Goal: Information Seeking & Learning: Learn about a topic

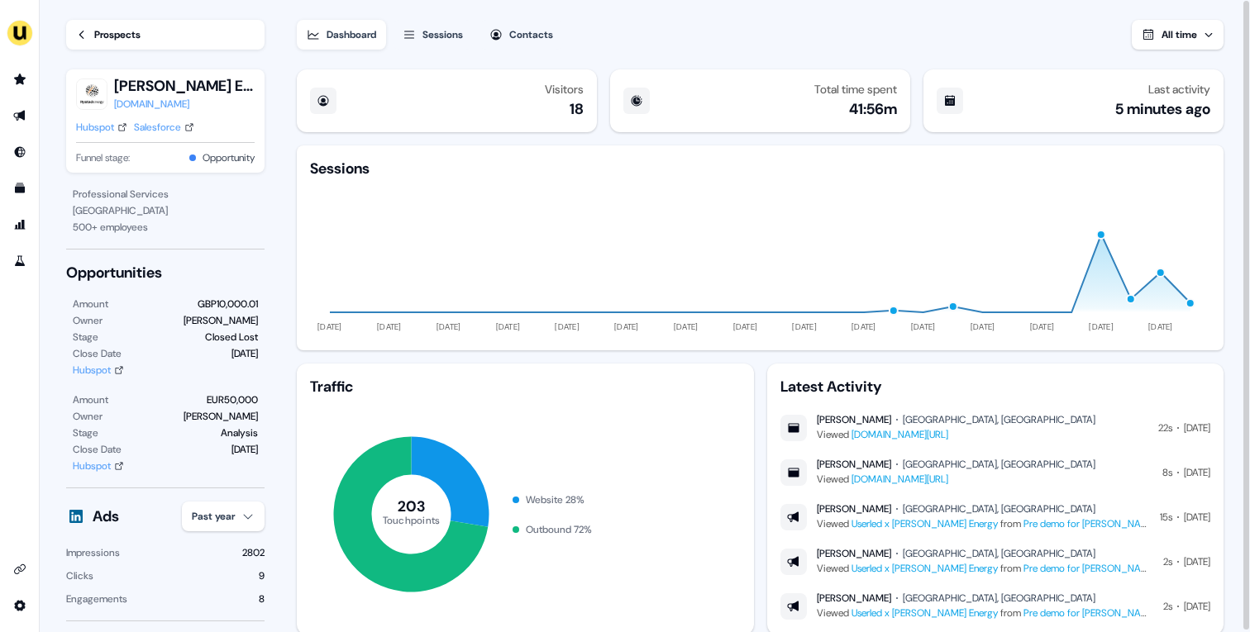
click at [86, 121] on div "Hubspot" at bounding box center [95, 127] width 38 height 17
click at [111, 39] on div "Prospects" at bounding box center [117, 34] width 46 height 17
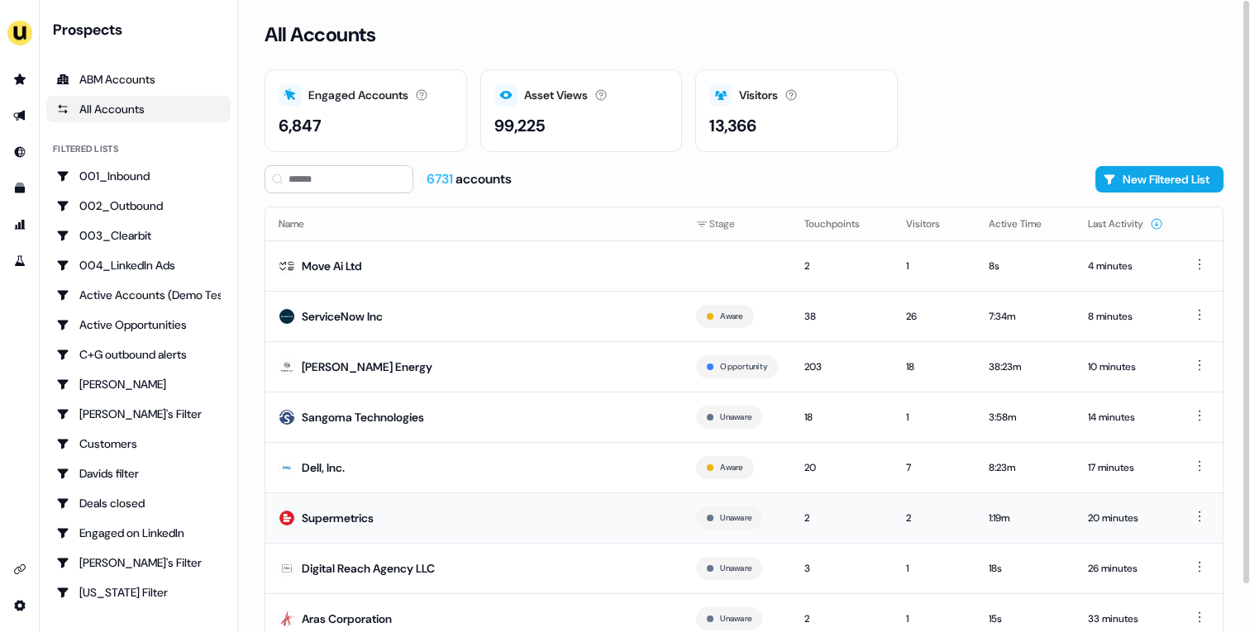
scroll to position [51, 0]
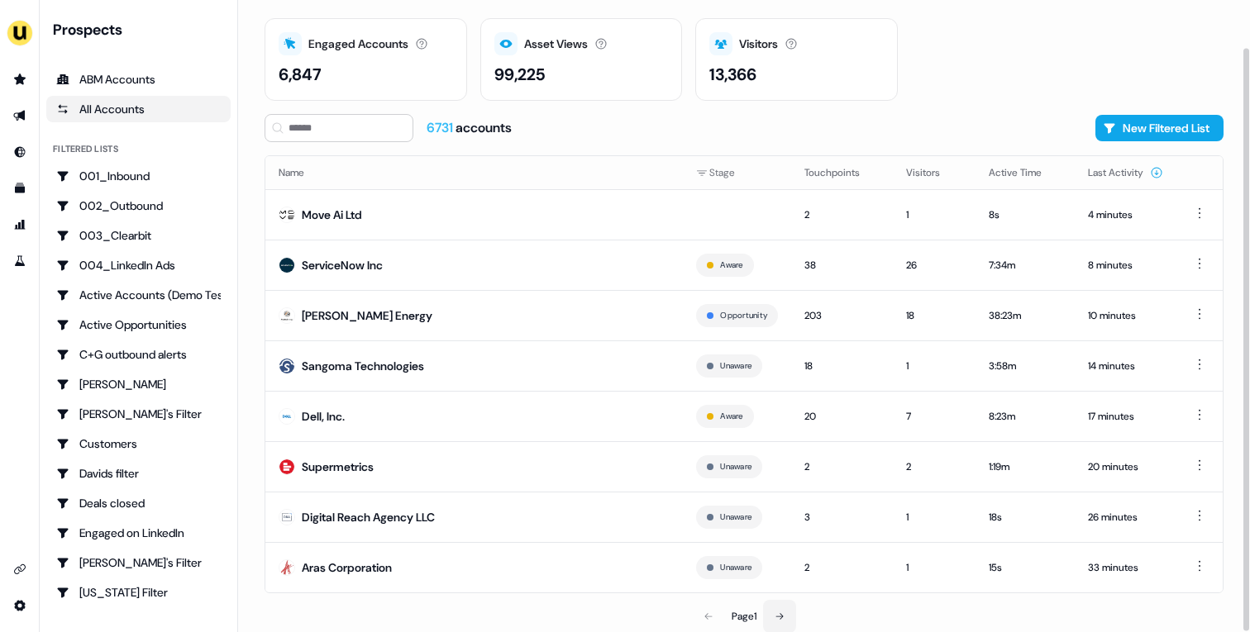
click at [772, 621] on button at bounding box center [779, 616] width 33 height 33
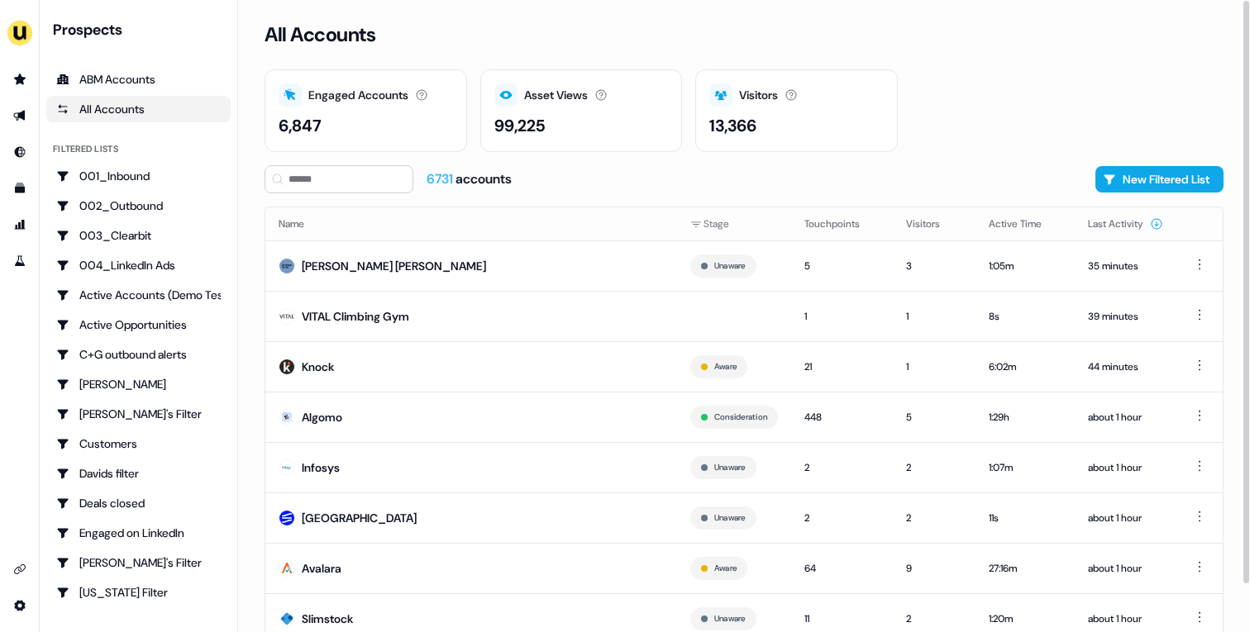
scroll to position [51, 0]
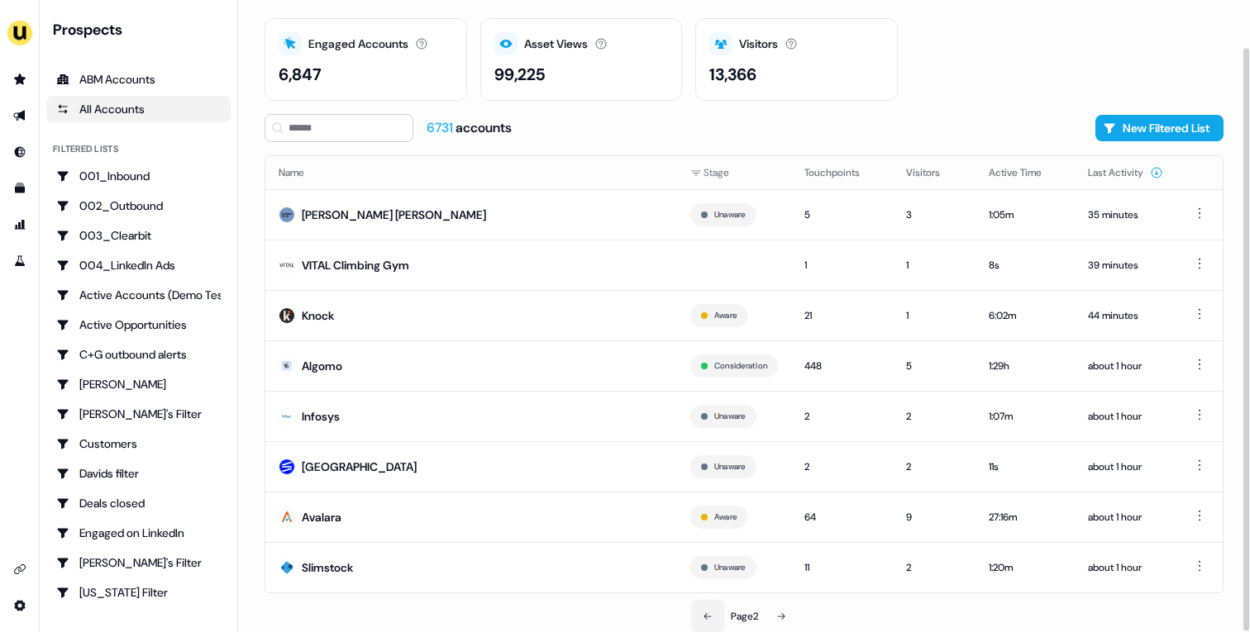
click at [694, 605] on button at bounding box center [707, 616] width 33 height 33
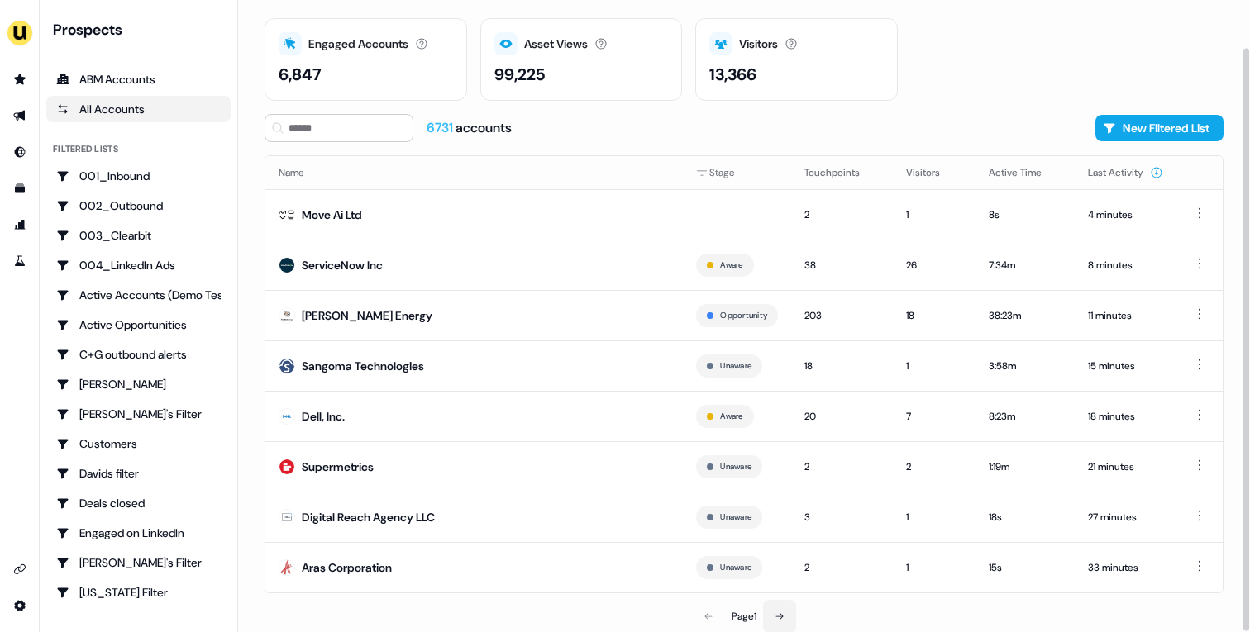
click at [777, 616] on icon at bounding box center [779, 617] width 10 height 10
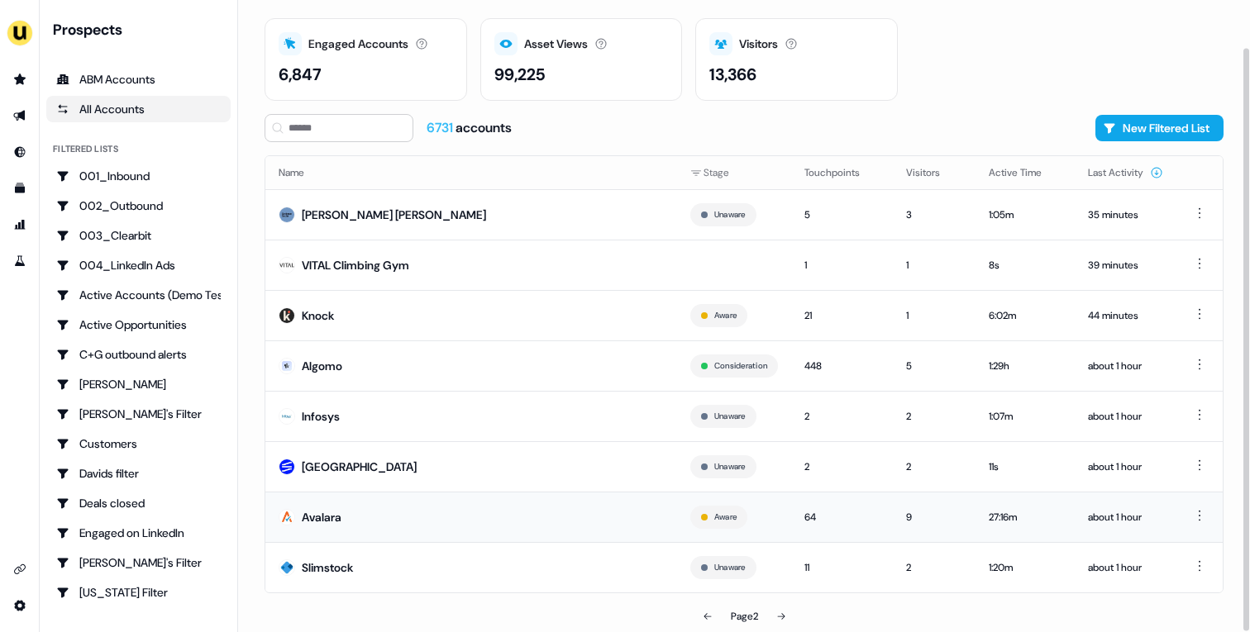
click at [563, 521] on td "Avalara" at bounding box center [471, 517] width 412 height 50
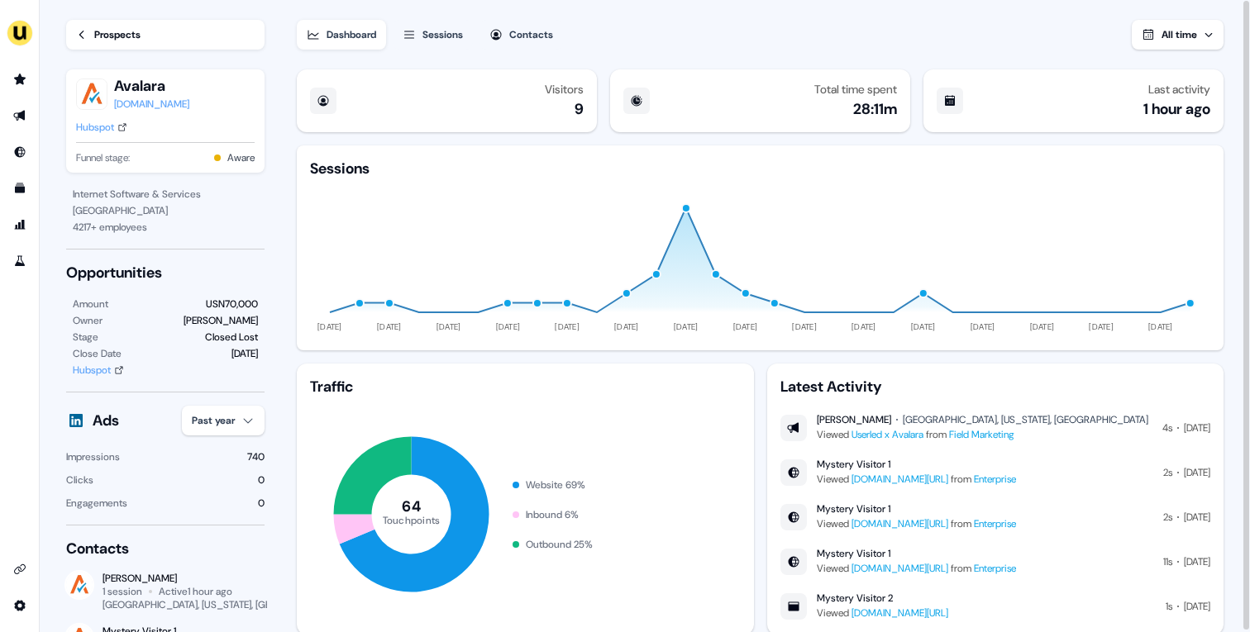
click at [179, 38] on link "Prospects" at bounding box center [165, 35] width 198 height 30
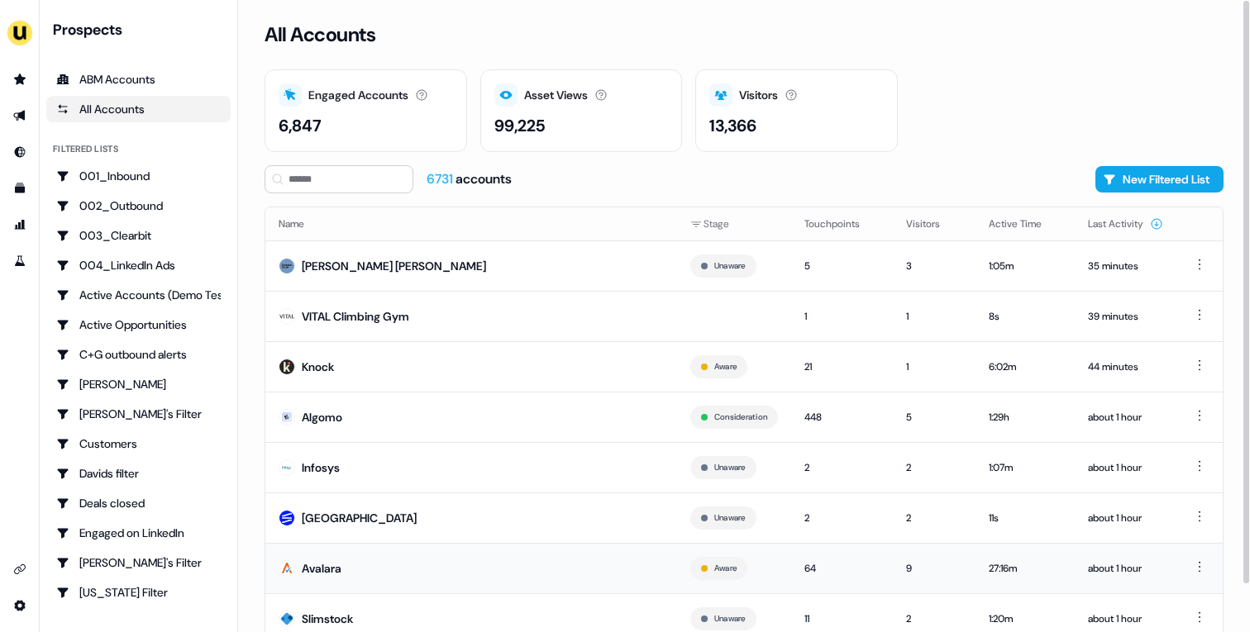
scroll to position [51, 0]
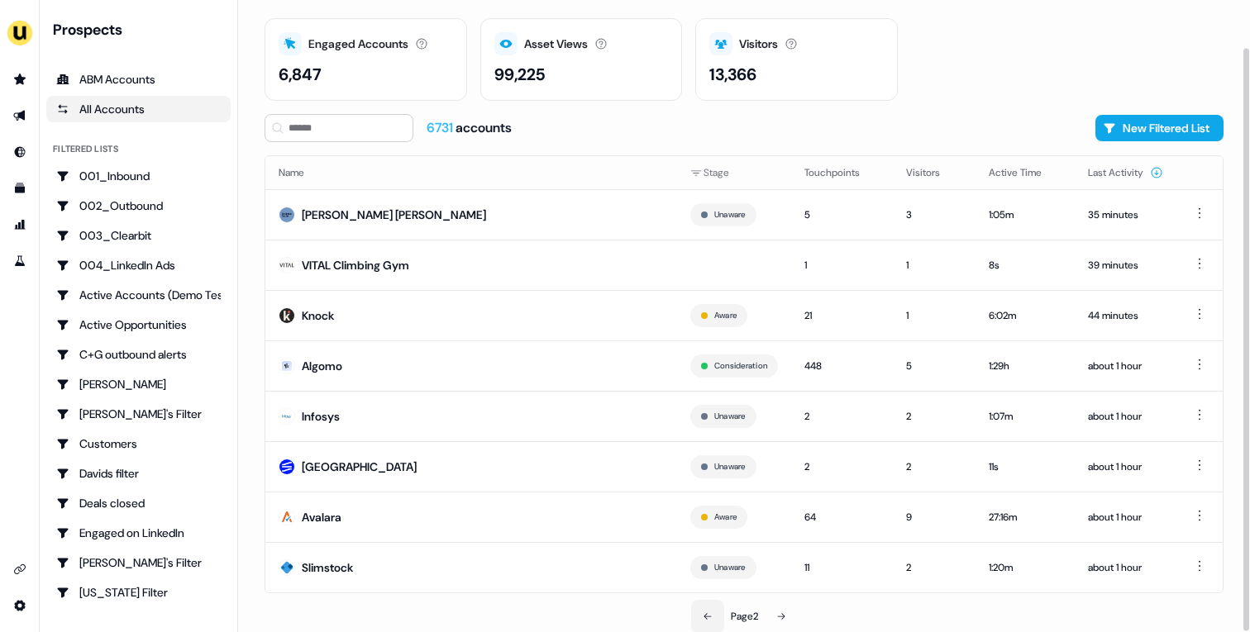
click at [700, 621] on button at bounding box center [707, 616] width 33 height 33
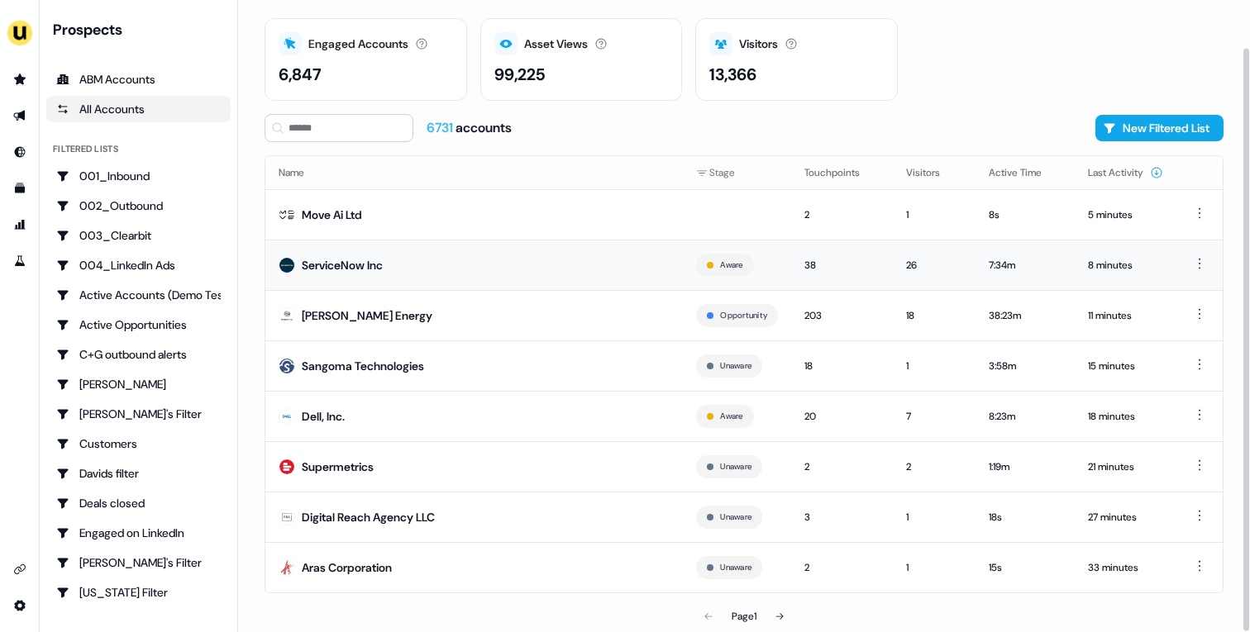
click at [348, 255] on td "ServiceNow Inc" at bounding box center [473, 265] width 417 height 50
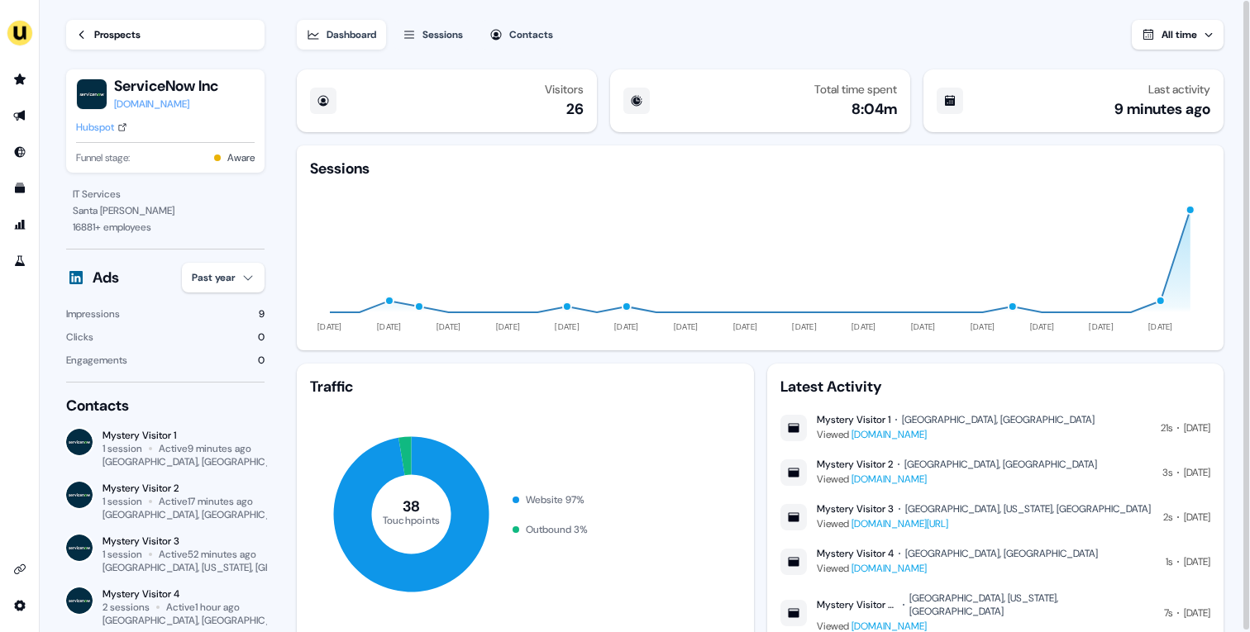
click at [424, 21] on button "Sessions" at bounding box center [433, 35] width 80 height 30
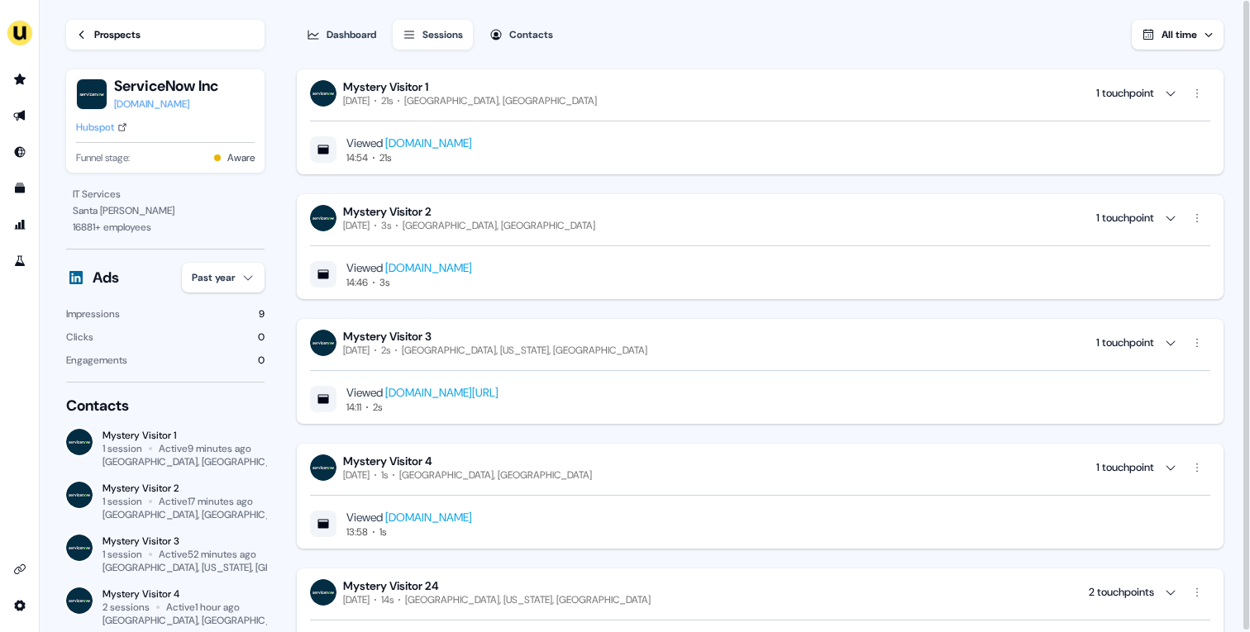
click at [93, 123] on div "Hubspot" at bounding box center [95, 127] width 38 height 17
click at [17, 77] on icon "Go to prospects" at bounding box center [20, 79] width 12 height 11
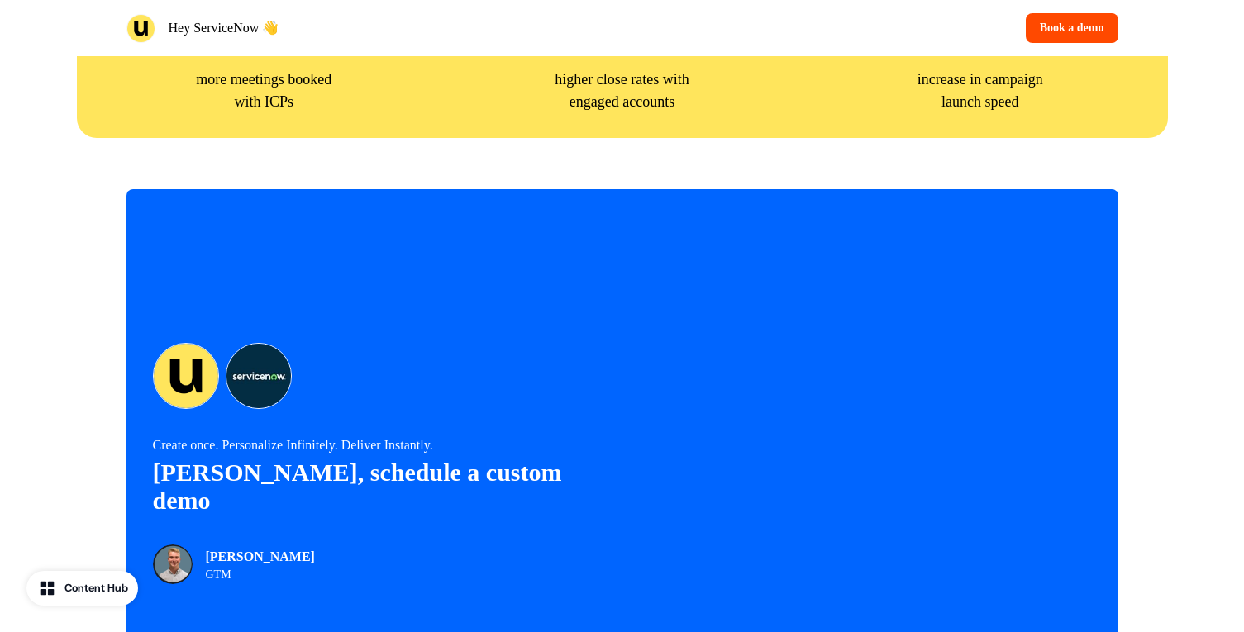
scroll to position [3521, 0]
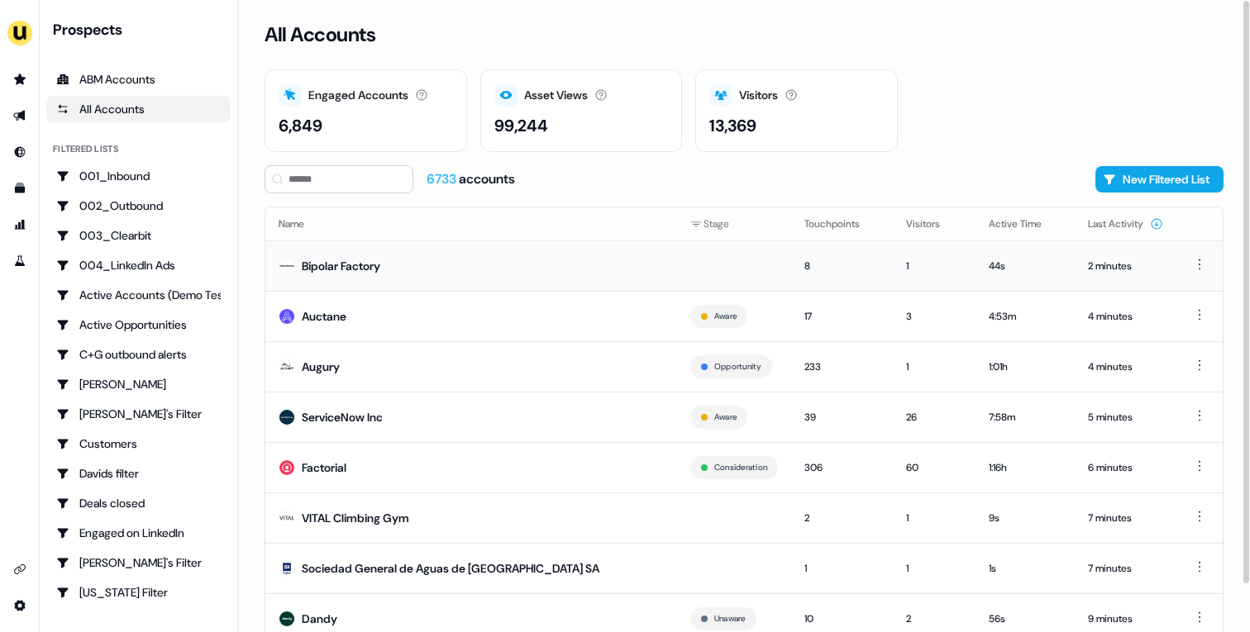
scroll to position [38, 0]
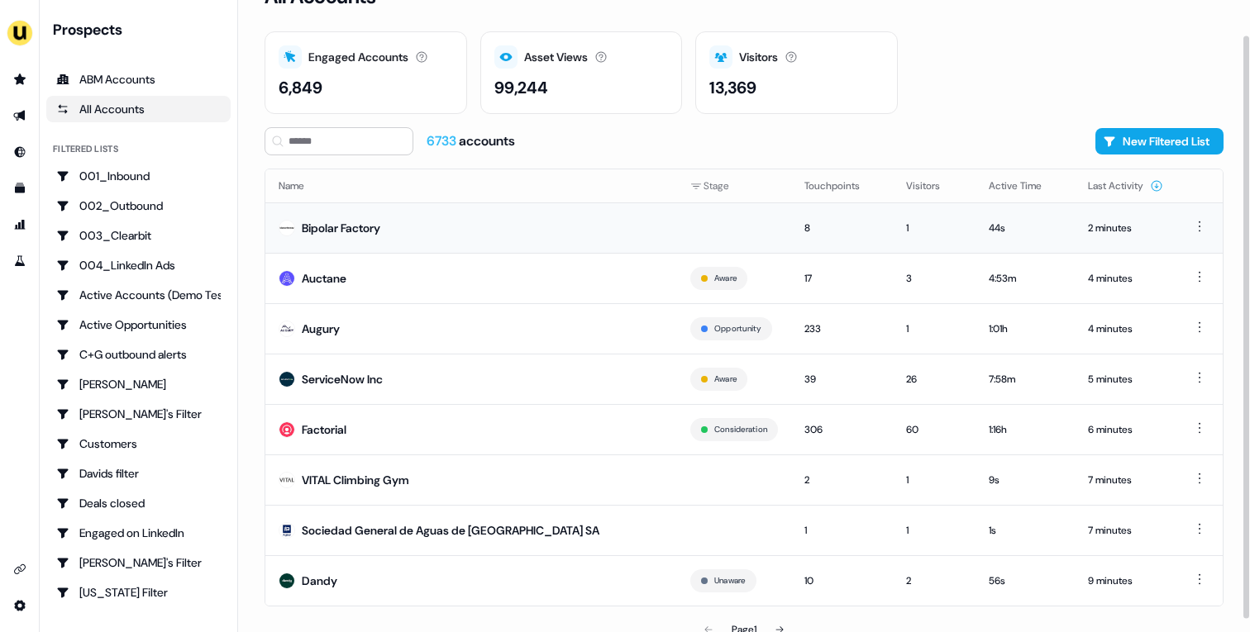
click at [465, 237] on td "Bipolar Factory" at bounding box center [471, 227] width 412 height 50
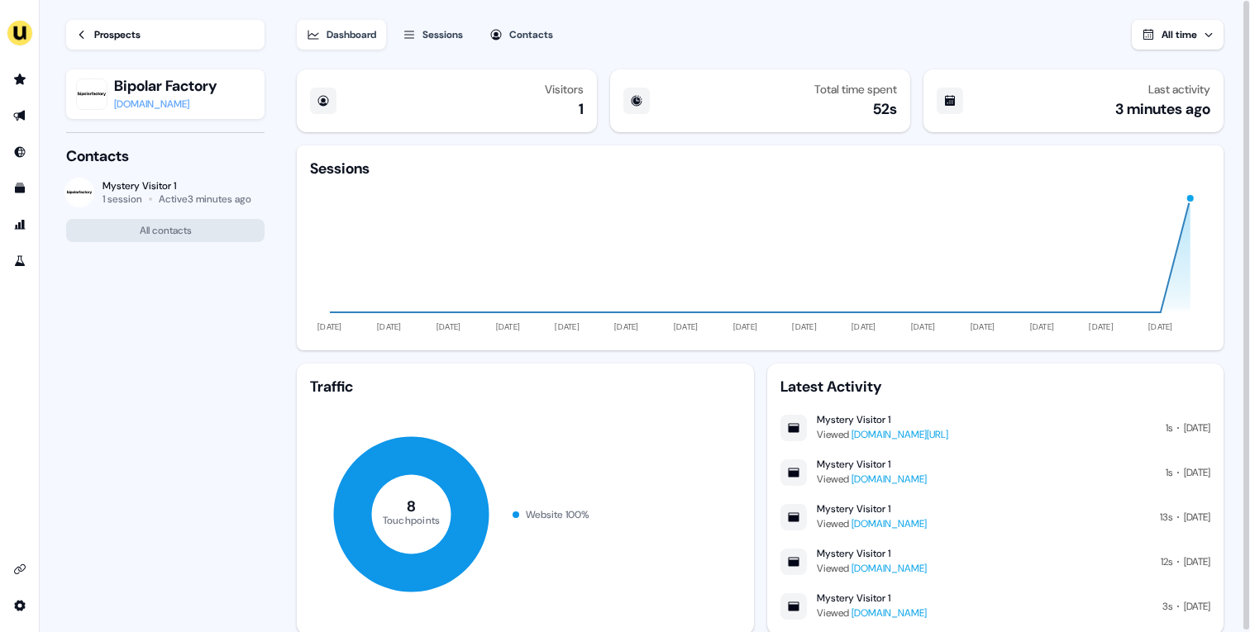
click at [136, 102] on div "bipolarfactory.com" at bounding box center [165, 104] width 103 height 17
click at [117, 45] on link "Prospects" at bounding box center [165, 35] width 198 height 30
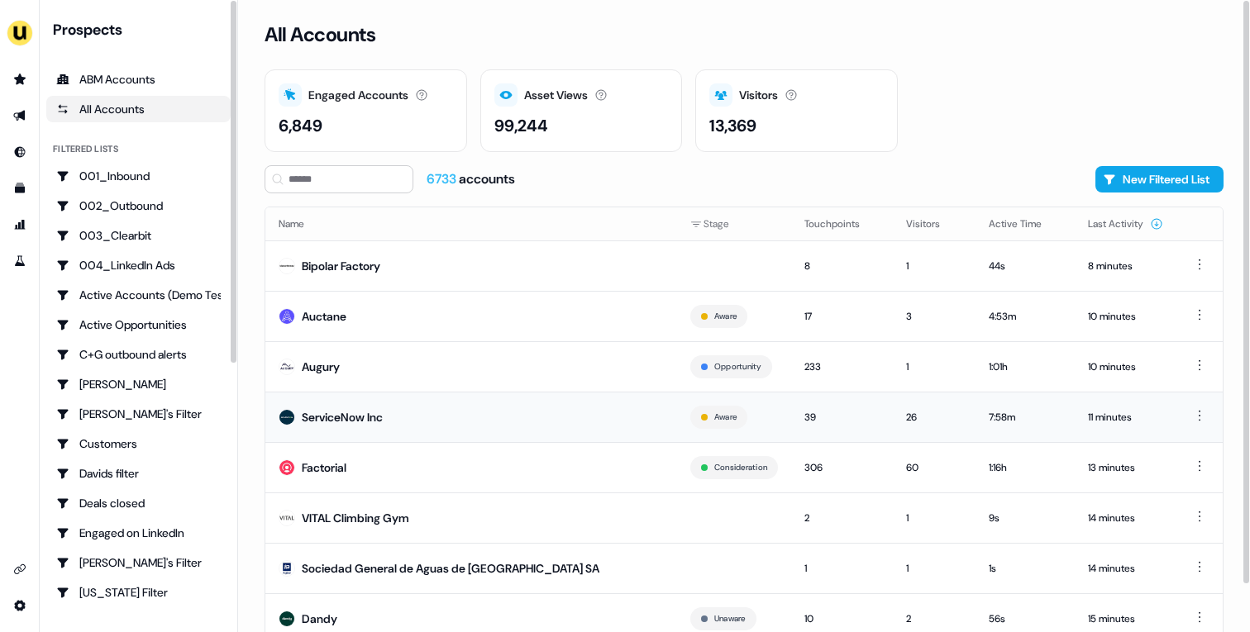
scroll to position [51, 0]
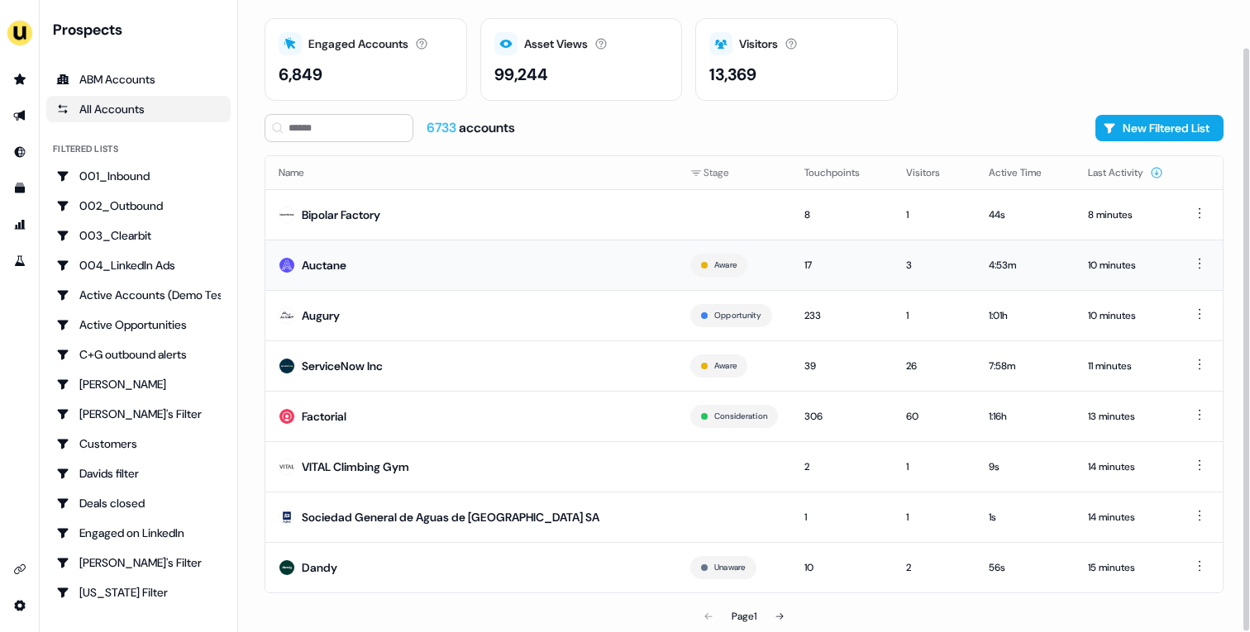
click at [431, 271] on td "Auctane" at bounding box center [471, 265] width 412 height 50
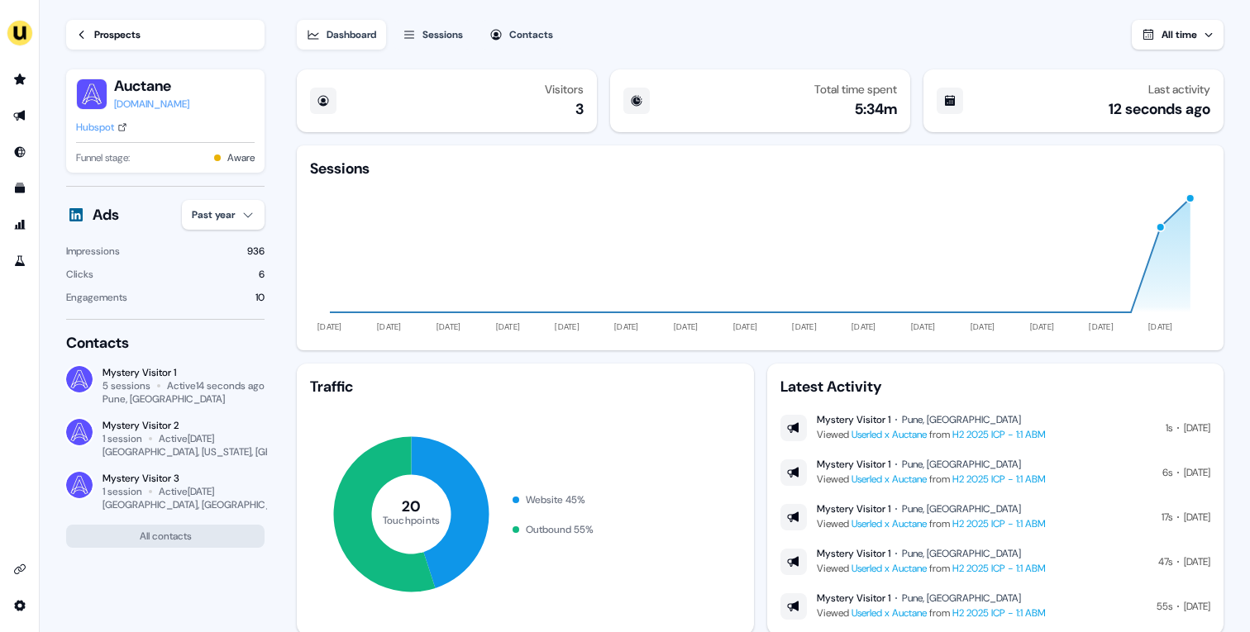
click at [126, 37] on div "Prospects" at bounding box center [117, 34] width 46 height 17
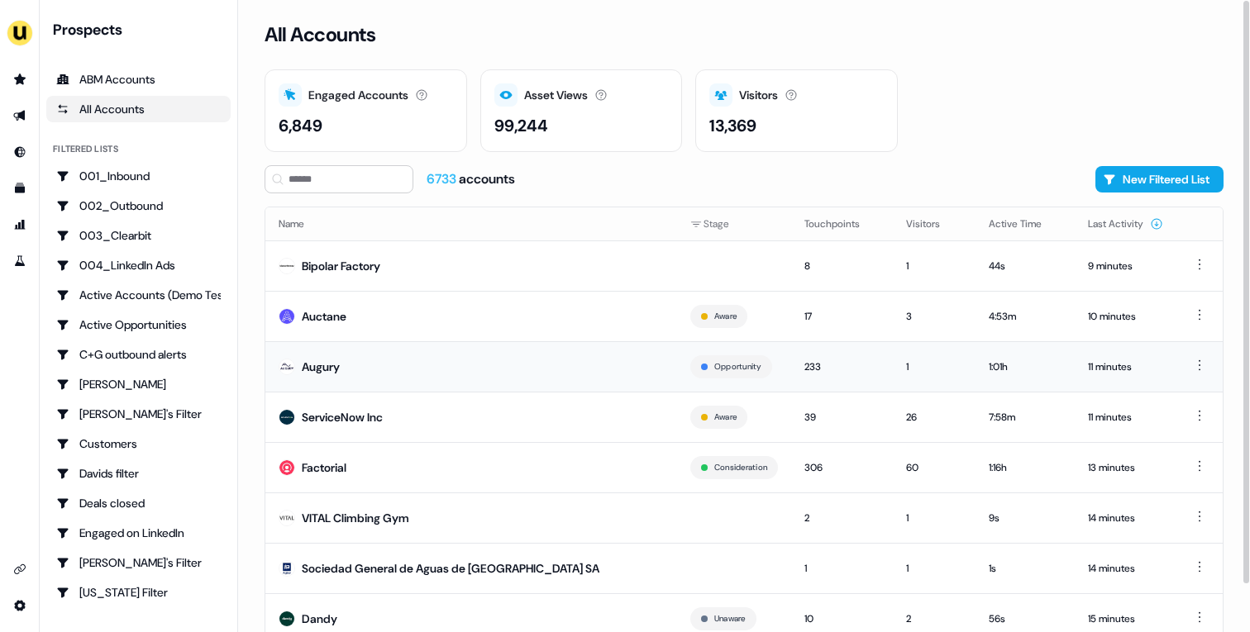
click at [527, 369] on td "Augury" at bounding box center [471, 366] width 412 height 50
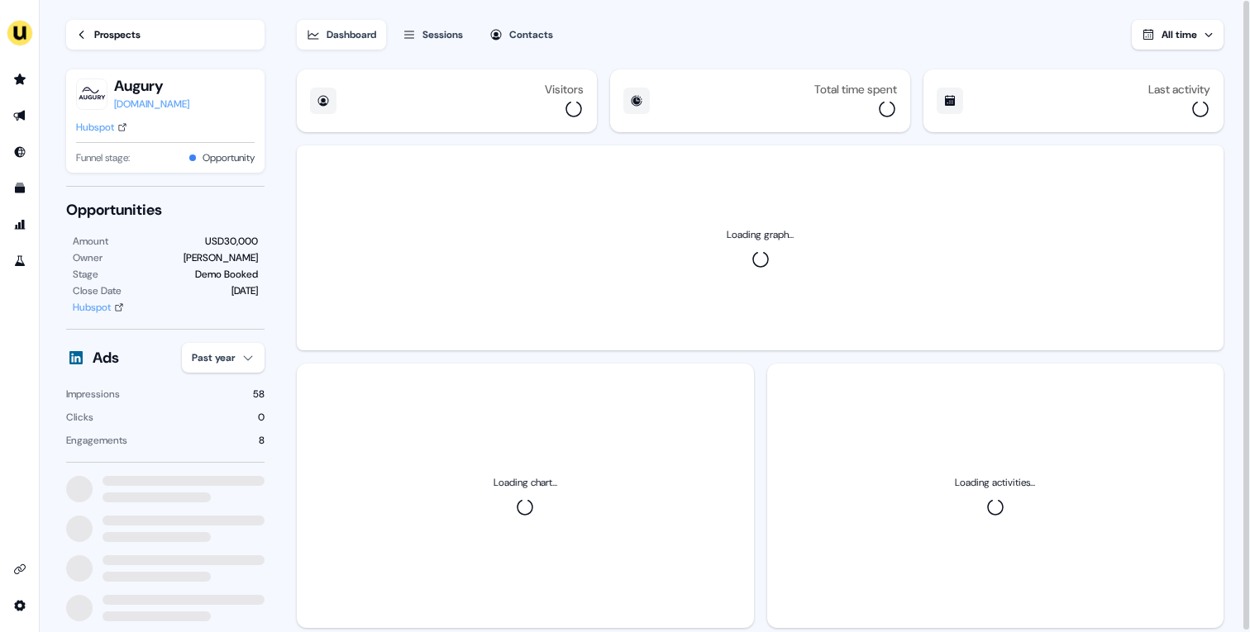
click at [88, 131] on div "Hubspot" at bounding box center [95, 127] width 38 height 17
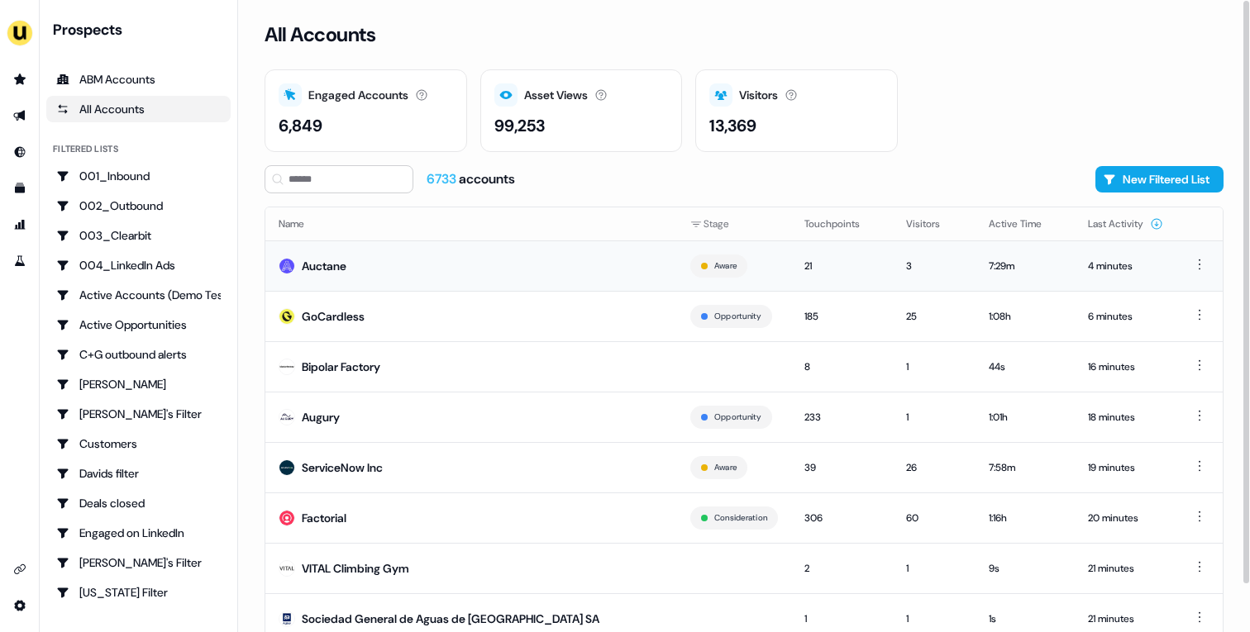
click at [478, 258] on td "Auctane" at bounding box center [471, 266] width 412 height 50
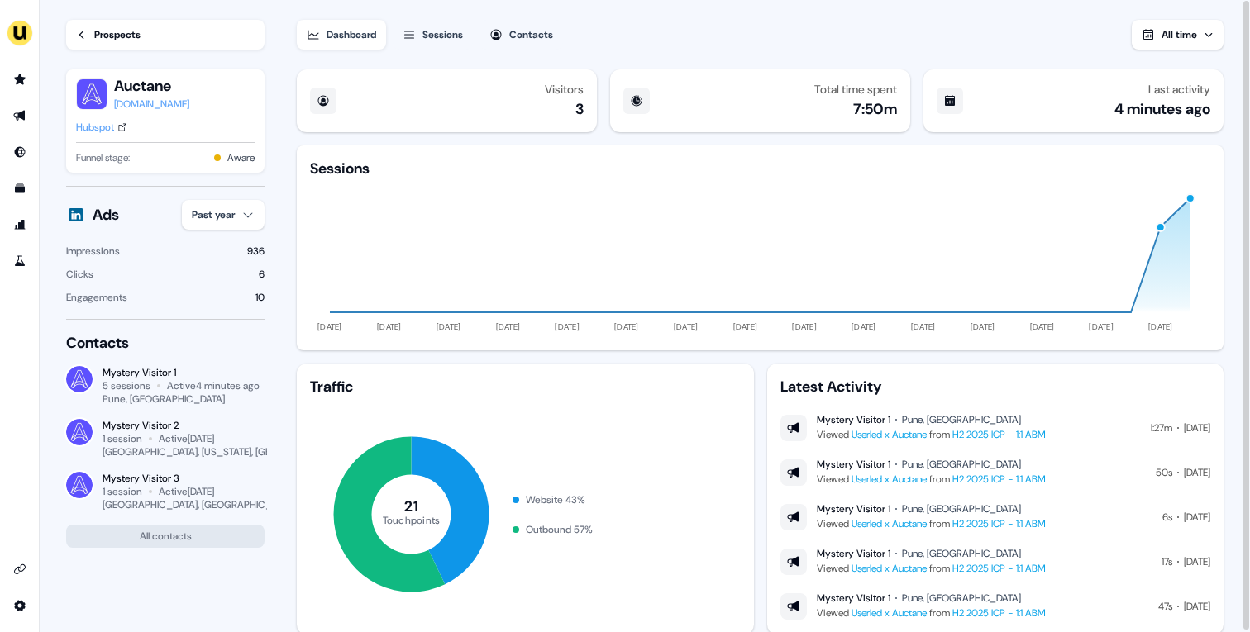
click at [111, 40] on div "Prospects" at bounding box center [117, 34] width 46 height 17
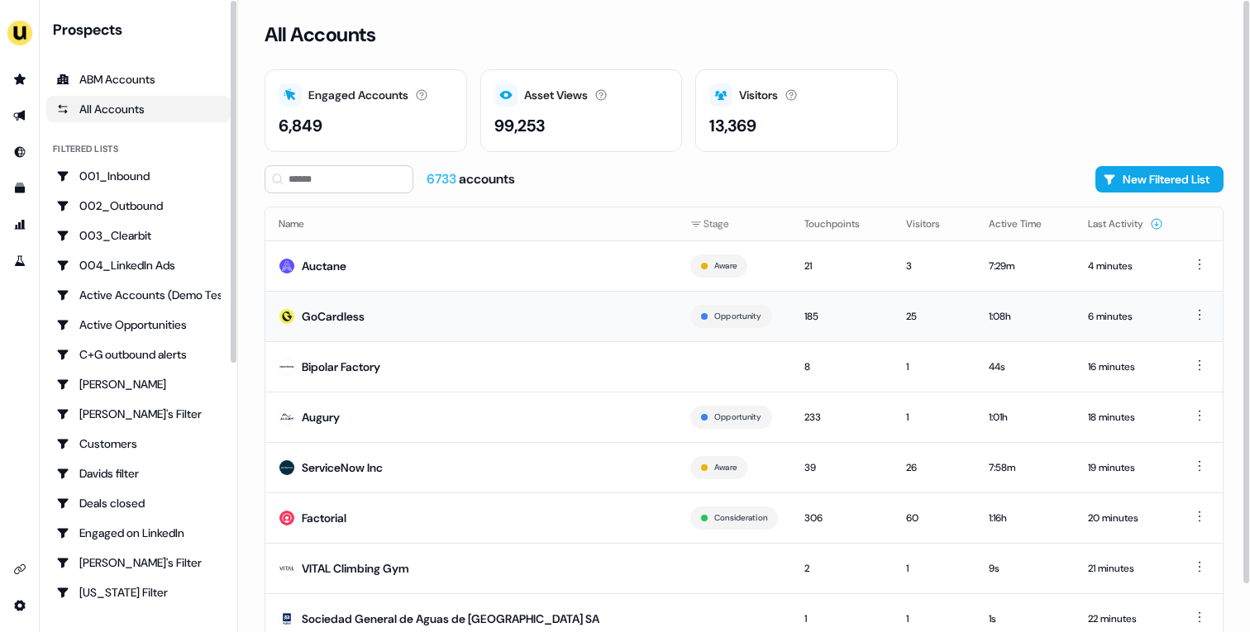
click at [424, 324] on td "GoCardless" at bounding box center [471, 316] width 412 height 50
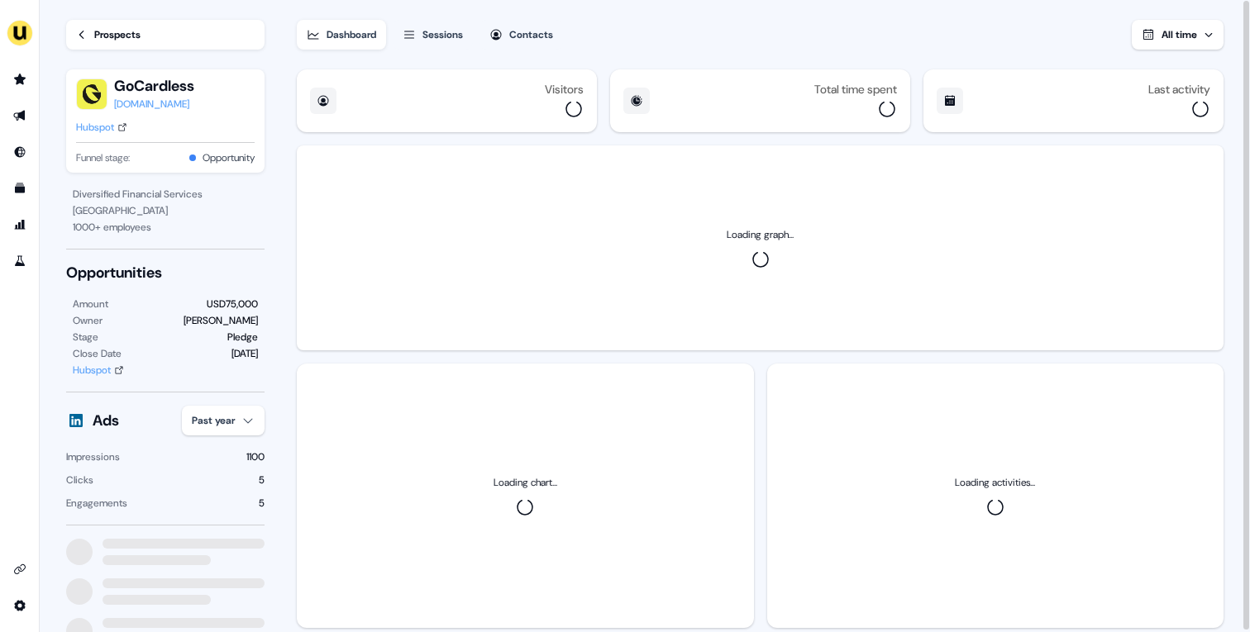
click at [98, 117] on div "GoCardless gocardless.com Hubspot Funnel stage: Opportunity" at bounding box center [165, 120] width 198 height 103
click at [93, 125] on div "Hubspot" at bounding box center [95, 127] width 38 height 17
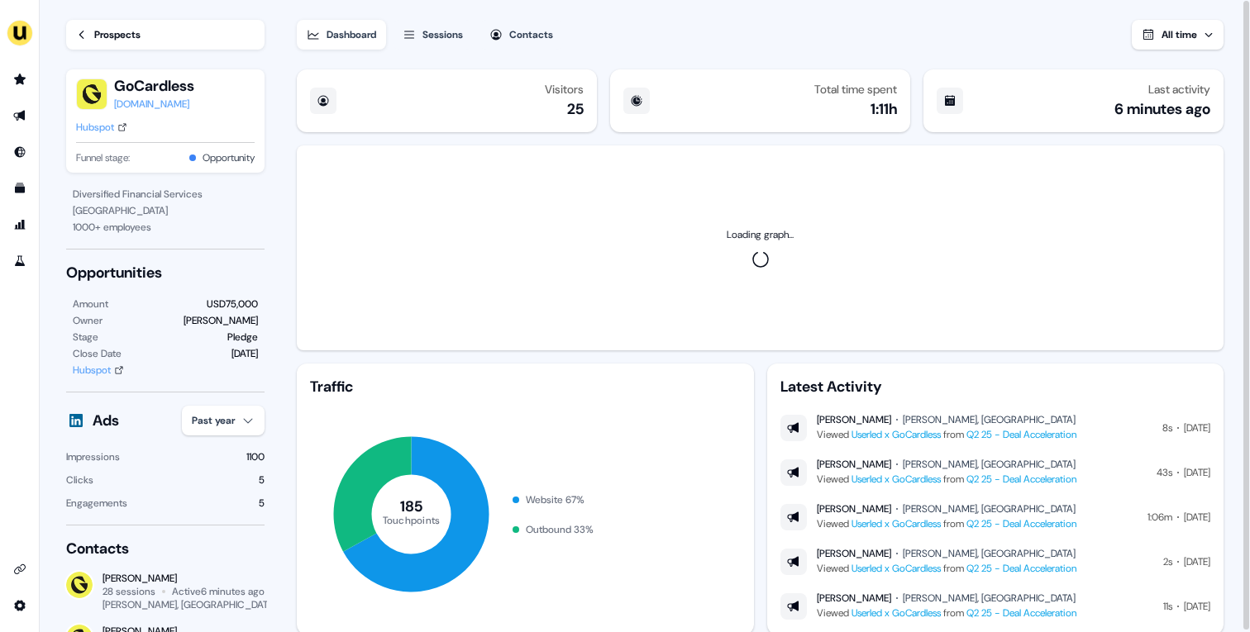
click at [105, 31] on div "Prospects" at bounding box center [117, 34] width 46 height 17
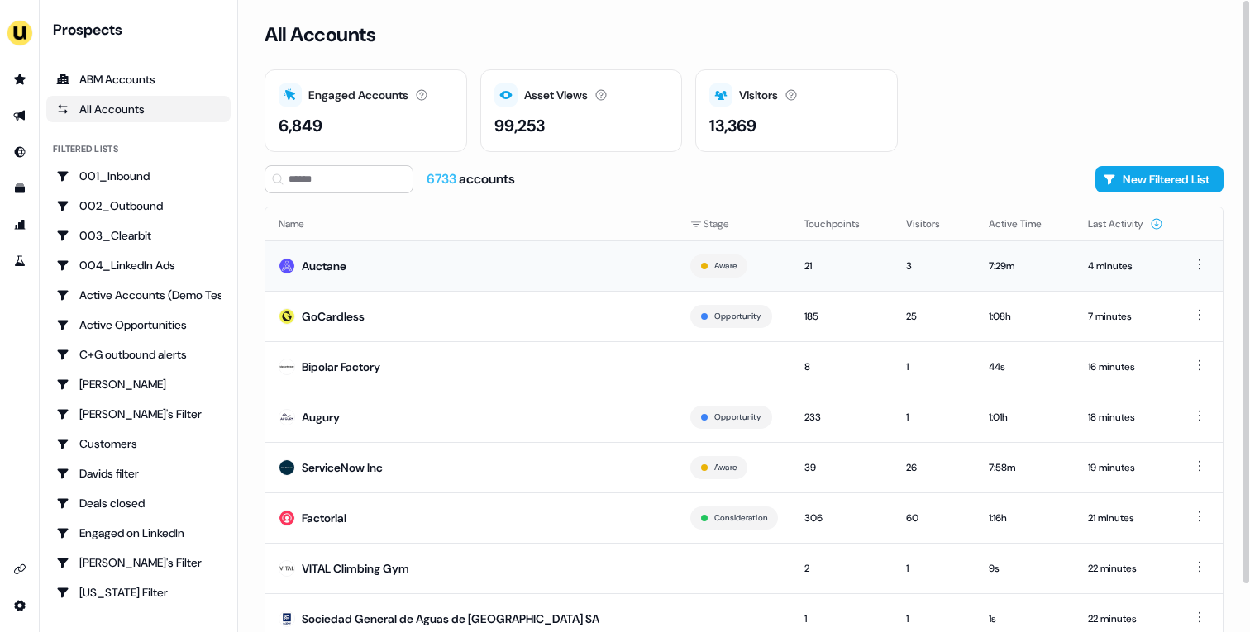
click at [383, 283] on td "Auctane" at bounding box center [471, 266] width 412 height 50
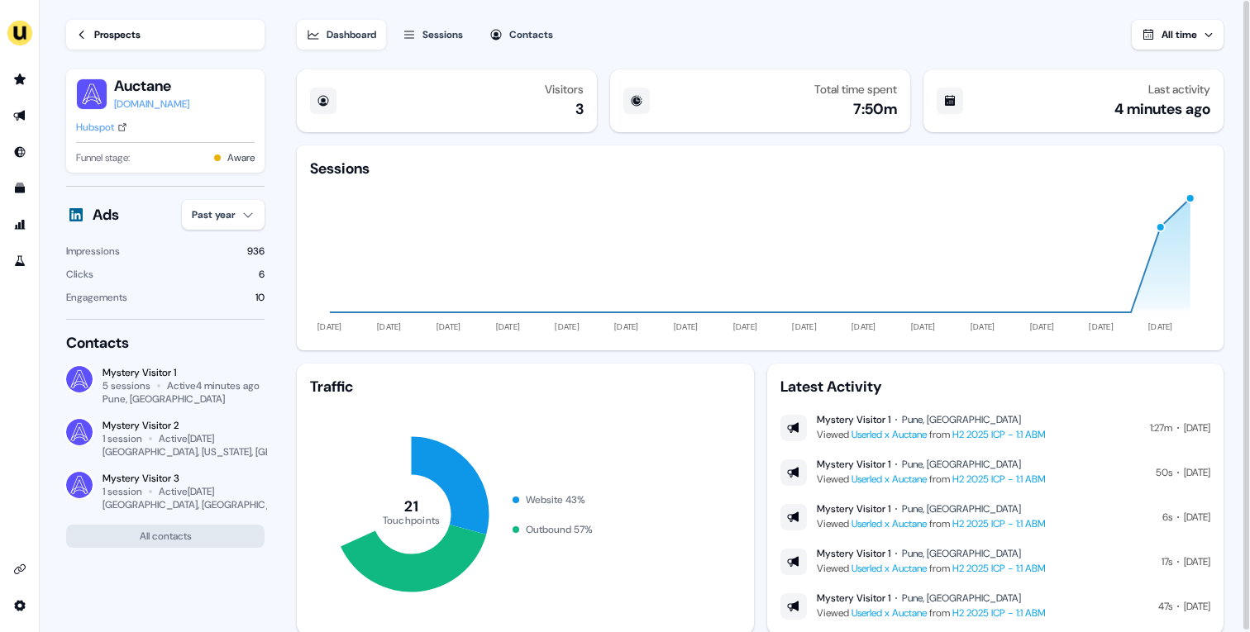
click at [114, 131] on div "Hubspot" at bounding box center [95, 127] width 38 height 17
click at [112, 37] on div "Prospects" at bounding box center [117, 34] width 46 height 17
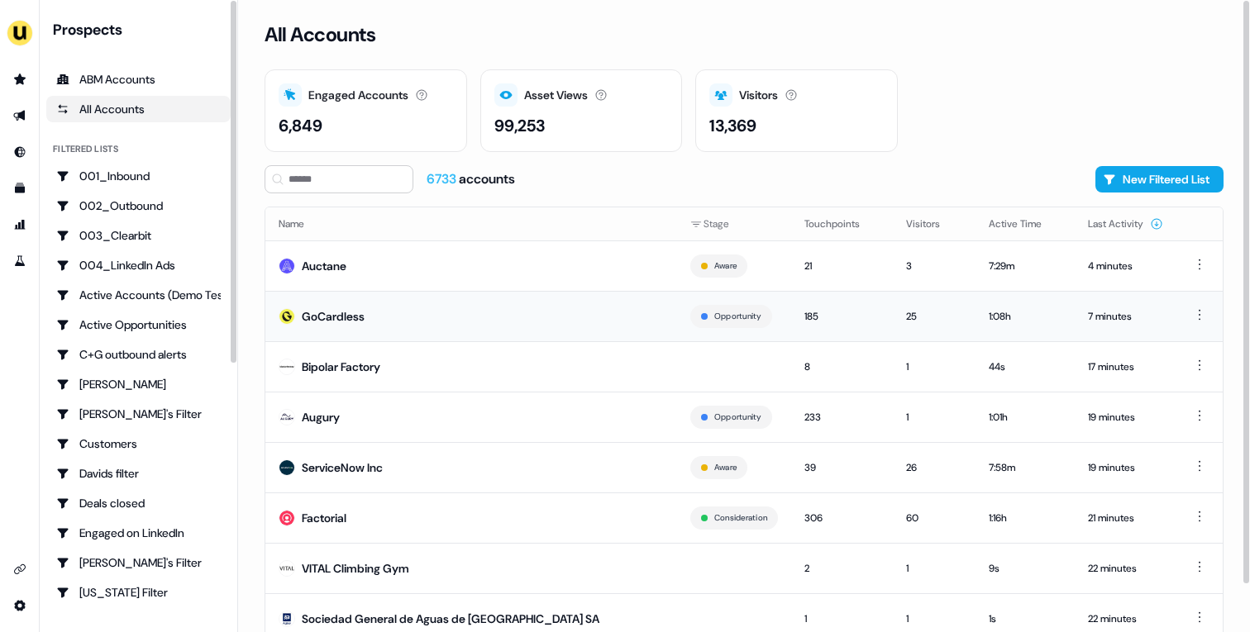
click at [344, 304] on td "GoCardless" at bounding box center [471, 316] width 412 height 50
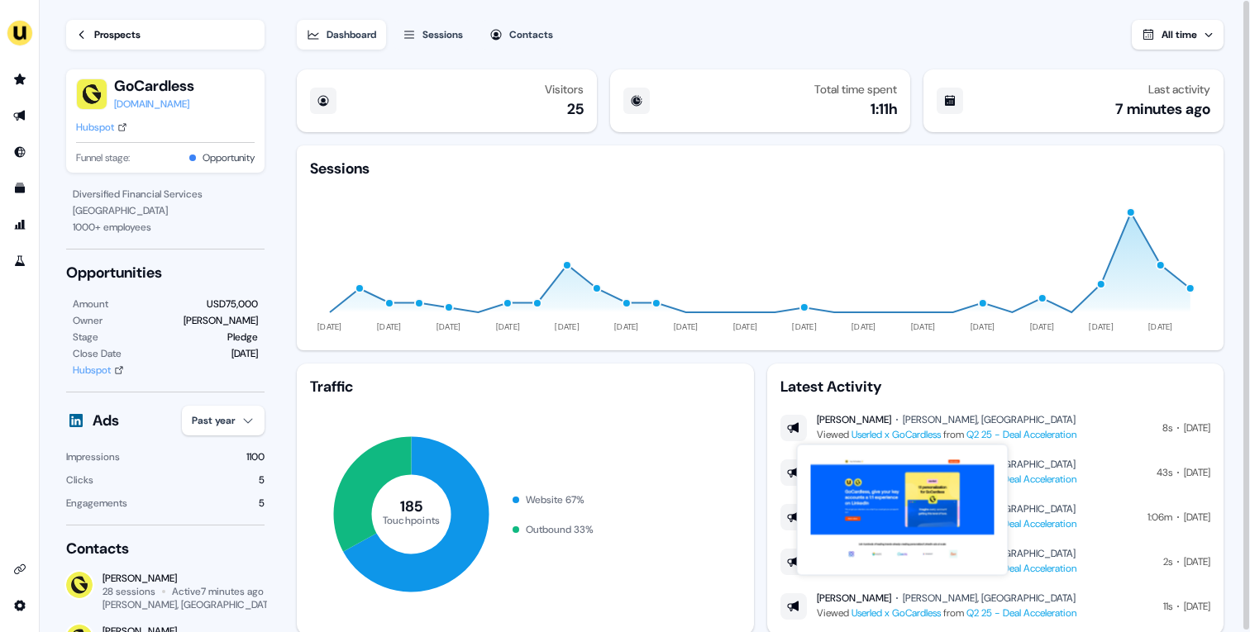
click at [937, 437] on link "Userled x GoCardless" at bounding box center [895, 434] width 89 height 13
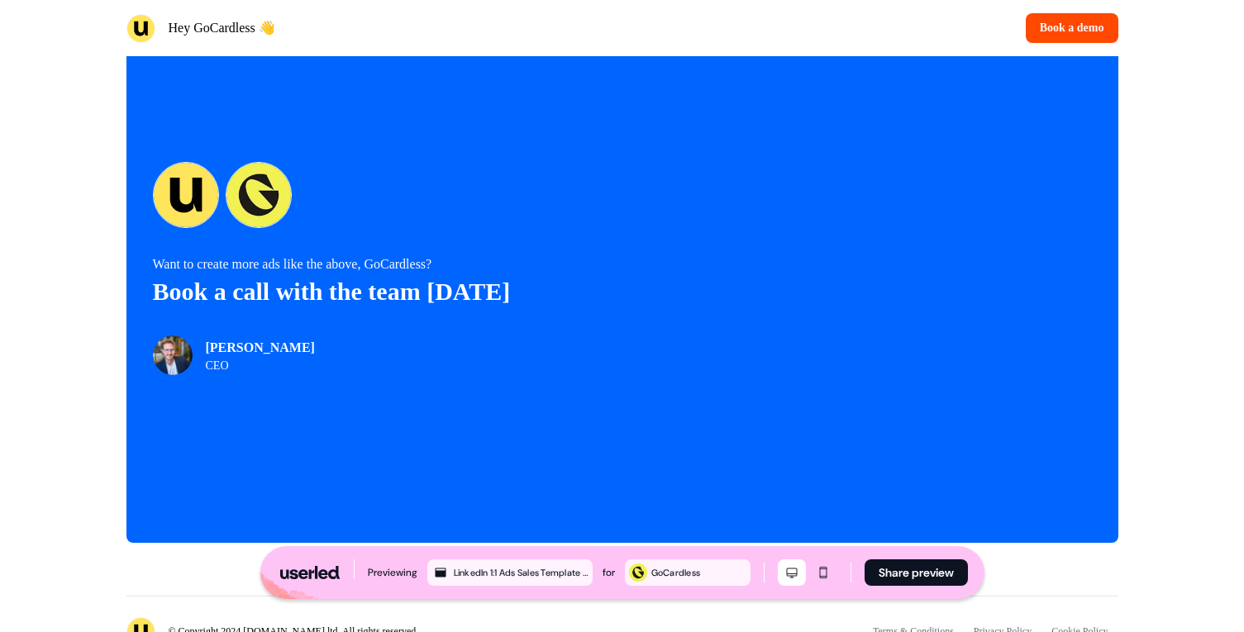
scroll to position [3670, 0]
